Goal: Task Accomplishment & Management: Manage account settings

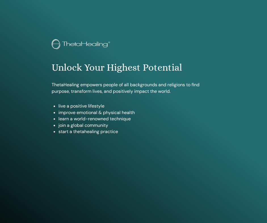
scroll to position [286, 0]
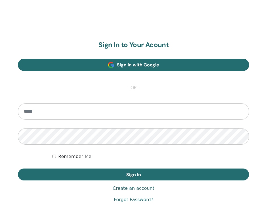
click at [80, 64] on link "Sign In with Google" at bounding box center [133, 65] width 231 height 12
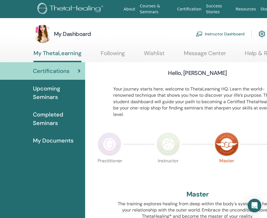
click at [190, 74] on h3 "Hello, [PERSON_NAME]" at bounding box center [197, 73] width 59 height 8
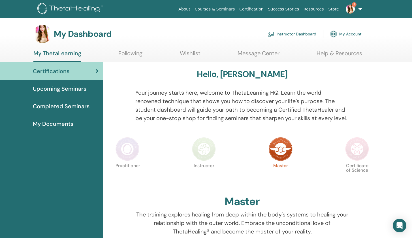
click at [266, 9] on img at bounding box center [350, 9] width 9 height 9
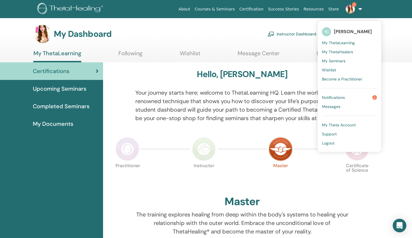
click at [266, 126] on span "My Theta Account" at bounding box center [339, 124] width 34 height 5
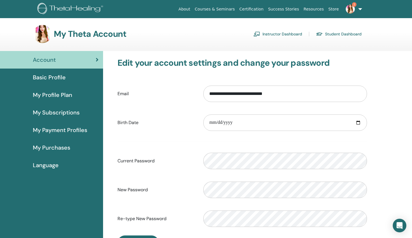
click at [62, 78] on span "Basic Profile" at bounding box center [49, 77] width 33 height 9
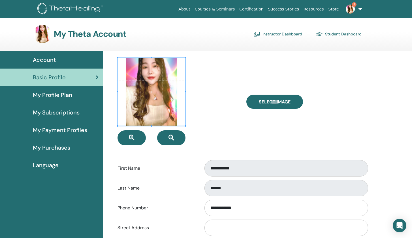
click at [60, 96] on span "My Profile Plan" at bounding box center [52, 95] width 39 height 9
